Goal: Task Accomplishment & Management: Manage account settings

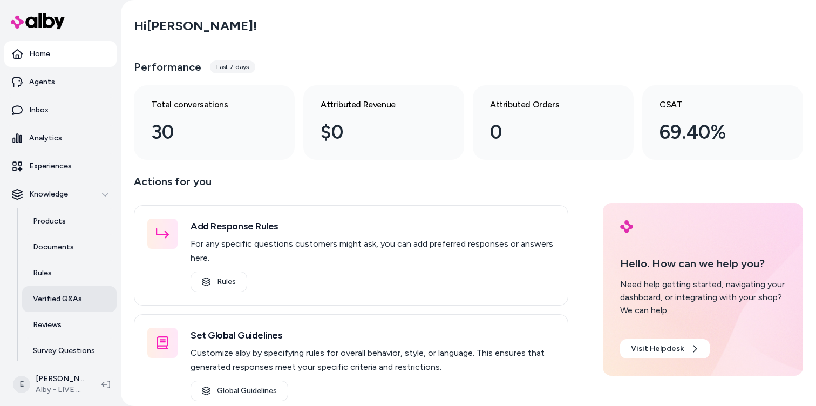
scroll to position [31, 0]
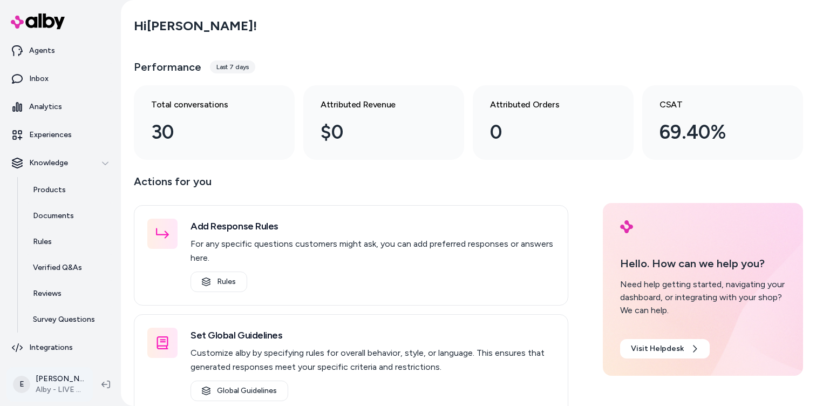
click at [40, 383] on html "Home Agents Inbox Analytics Experiences Knowledge Products Documents Rules Veri…" at bounding box center [408, 203] width 816 height 406
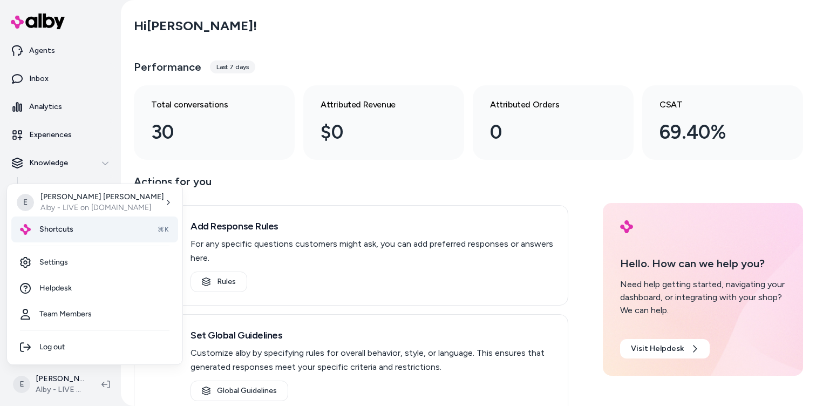
click at [80, 234] on div "Shortcuts ⌘K" at bounding box center [94, 229] width 167 height 26
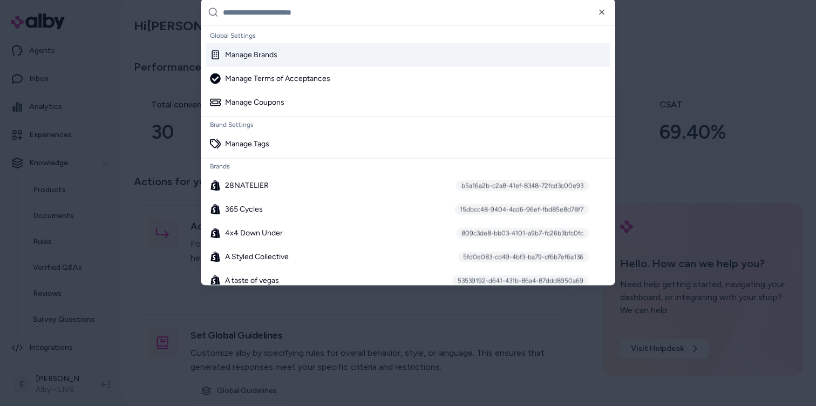
click at [290, 60] on div "Manage Brands" at bounding box center [408, 55] width 405 height 24
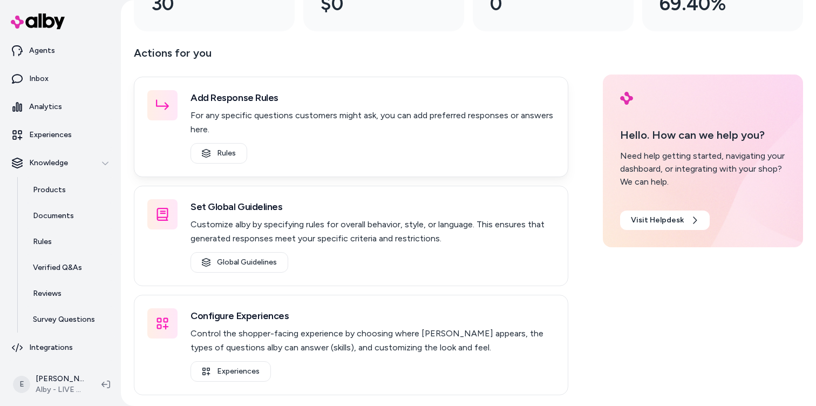
scroll to position [0, 0]
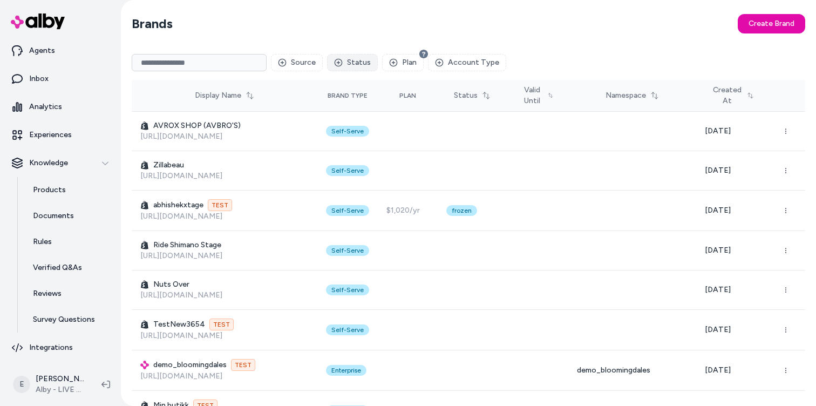
click at [354, 64] on button "Status" at bounding box center [352, 62] width 51 height 17
click at [343, 108] on div "Active" at bounding box center [380, 106] width 103 height 17
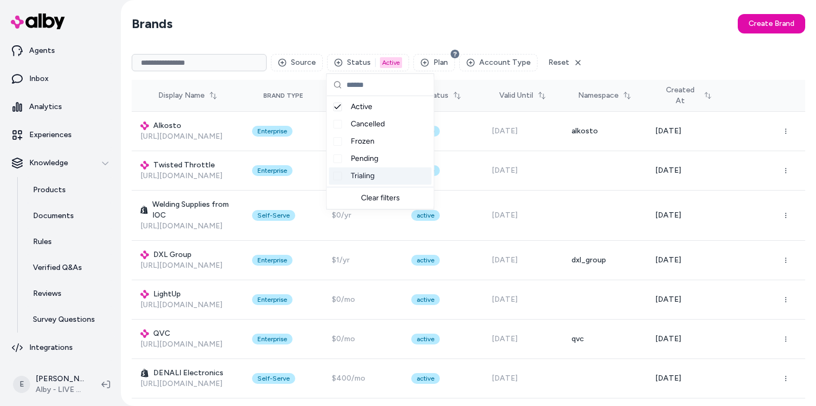
click at [338, 177] on div "Suggestions" at bounding box center [338, 176] width 9 height 9
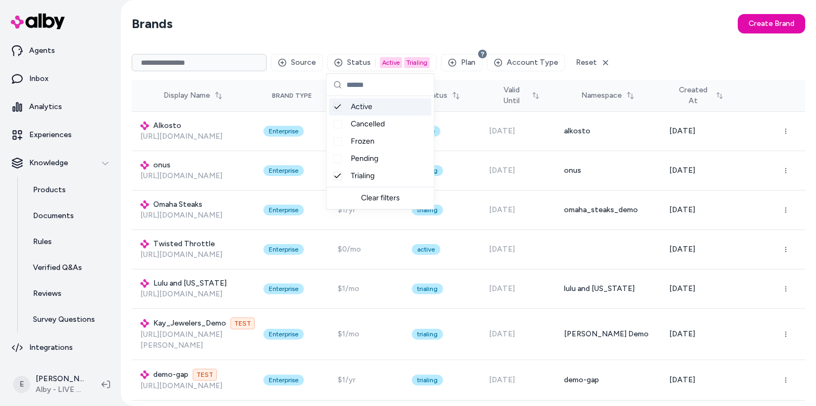
click at [364, 28] on section "Brands Create Brand" at bounding box center [469, 24] width 674 height 30
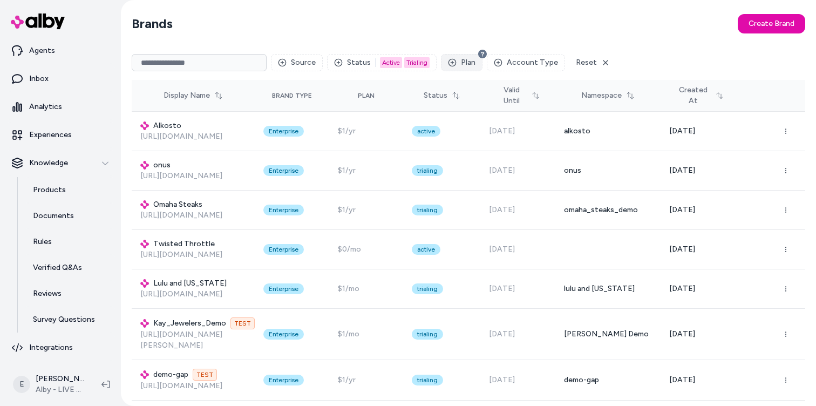
click at [464, 57] on button "Plan" at bounding box center [462, 62] width 42 height 17
click at [580, 20] on section "Brands Create Brand" at bounding box center [469, 24] width 674 height 30
click at [533, 59] on button "Account Type" at bounding box center [526, 62] width 78 height 17
click at [498, 124] on div "Suggestions" at bounding box center [496, 124] width 9 height 9
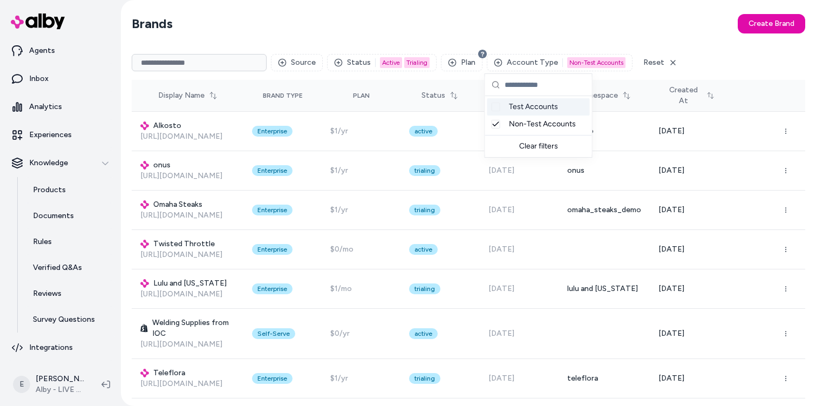
click at [652, 18] on section "Brands Create Brand" at bounding box center [469, 24] width 674 height 30
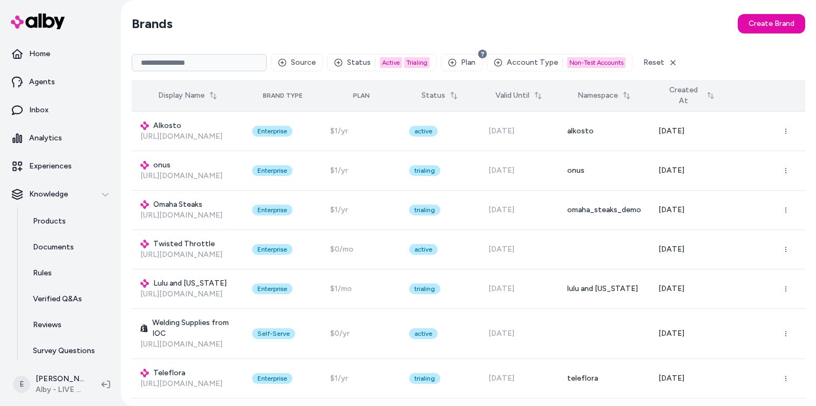
click at [705, 96] on button "Created At" at bounding box center [690, 95] width 63 height 30
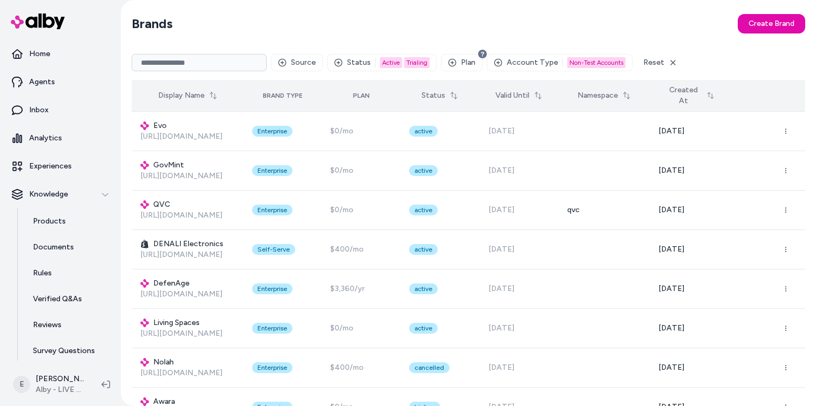
click at [705, 95] on button "Created At" at bounding box center [690, 95] width 63 height 30
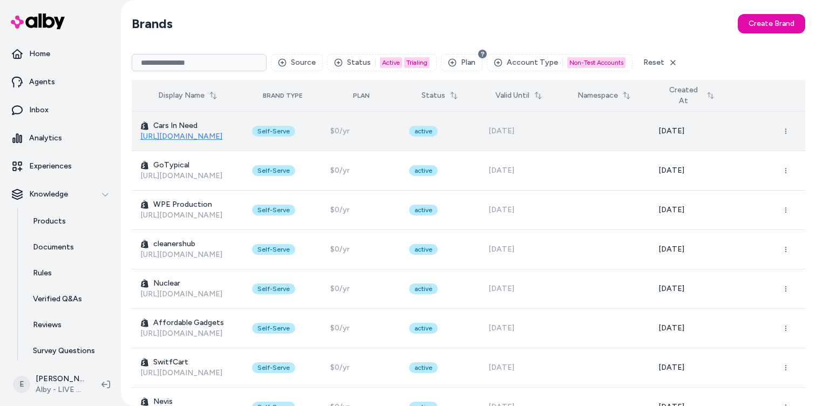
scroll to position [10, 0]
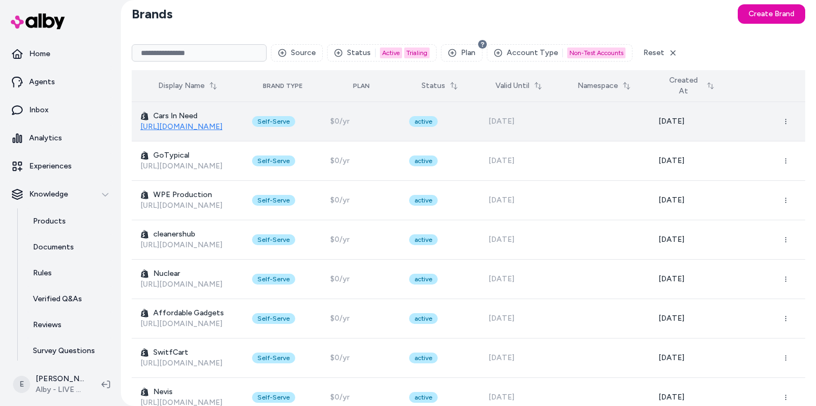
click at [222, 129] on link "[URL][DOMAIN_NAME]" at bounding box center [181, 126] width 82 height 9
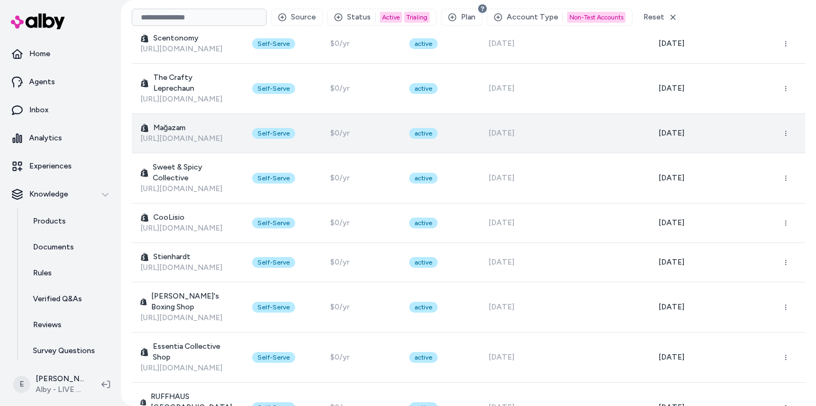
scroll to position [0, 0]
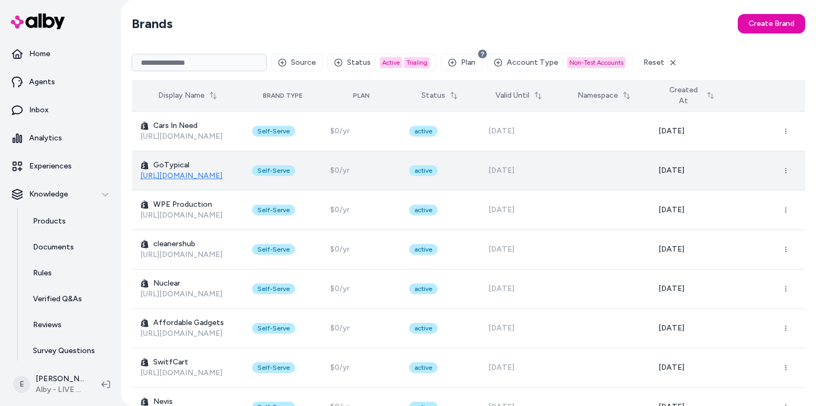
click at [166, 177] on link "[URL][DOMAIN_NAME]" at bounding box center [181, 175] width 82 height 9
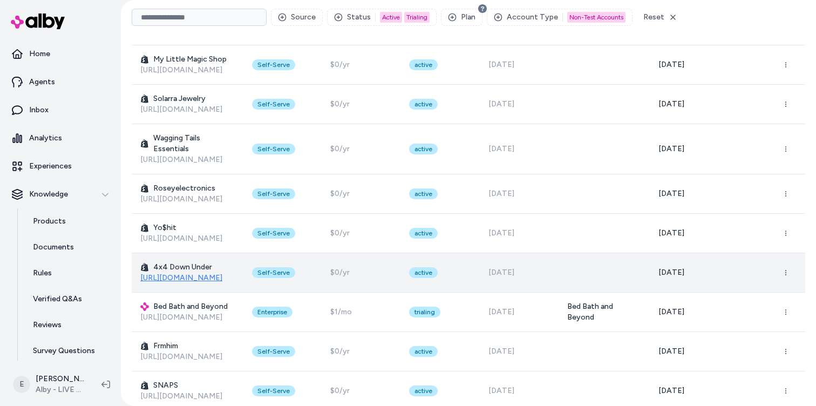
scroll to position [1140, 0]
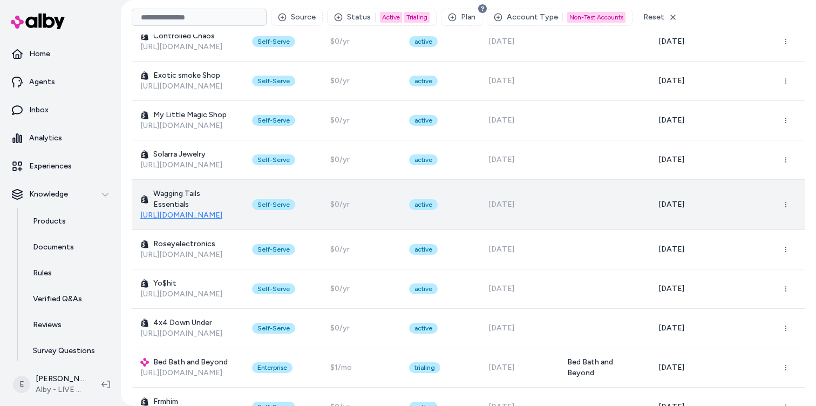
click at [206, 211] on link "[URL][DOMAIN_NAME]" at bounding box center [181, 215] width 82 height 9
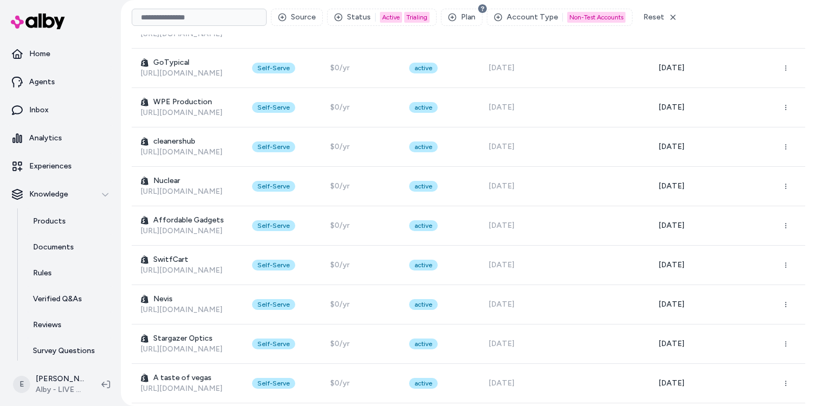
scroll to position [0, 0]
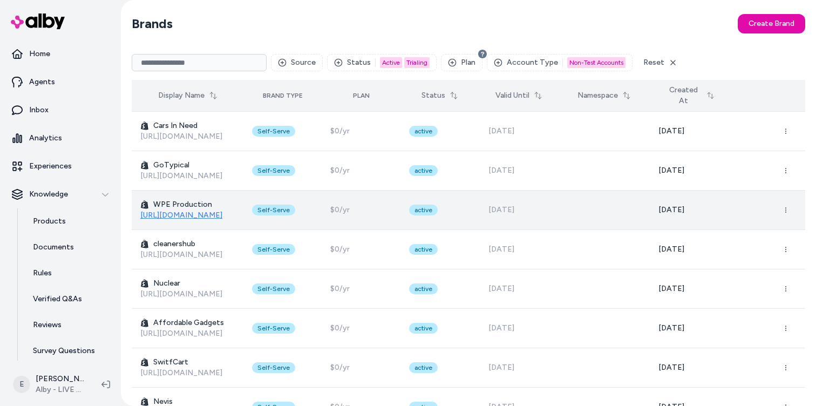
click at [176, 215] on link "[URL][DOMAIN_NAME]" at bounding box center [181, 215] width 82 height 9
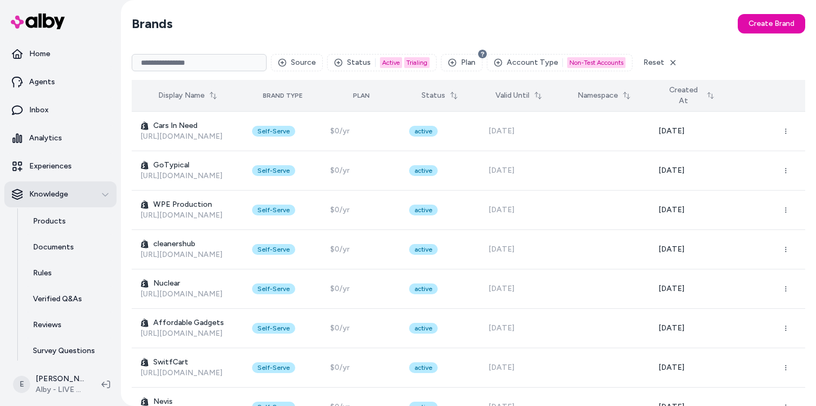
scroll to position [31, 0]
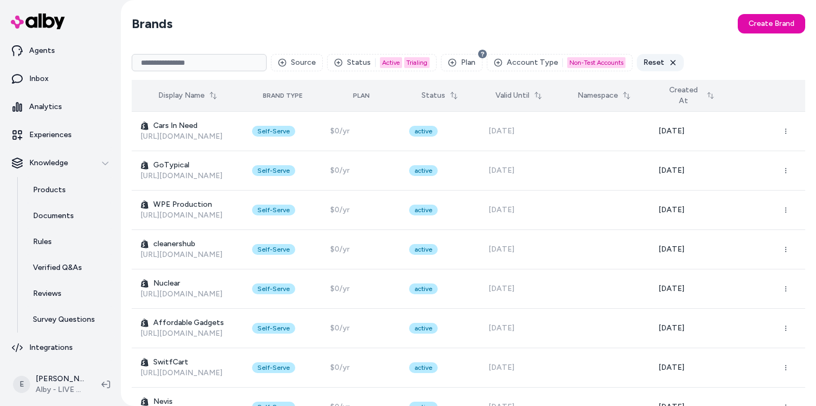
click at [671, 61] on icon at bounding box center [673, 62] width 4 height 4
